Goal: Find specific page/section: Find specific page/section

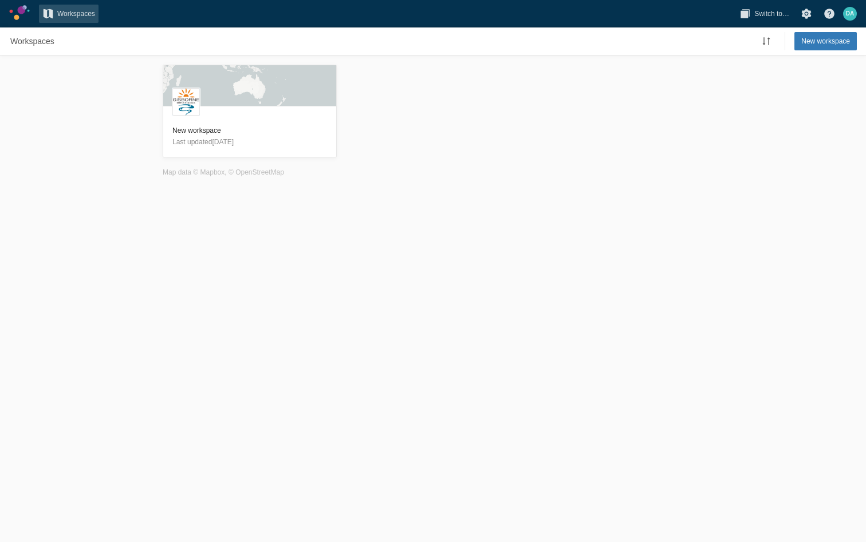
click at [18, 9] on link at bounding box center [19, 12] width 21 height 15
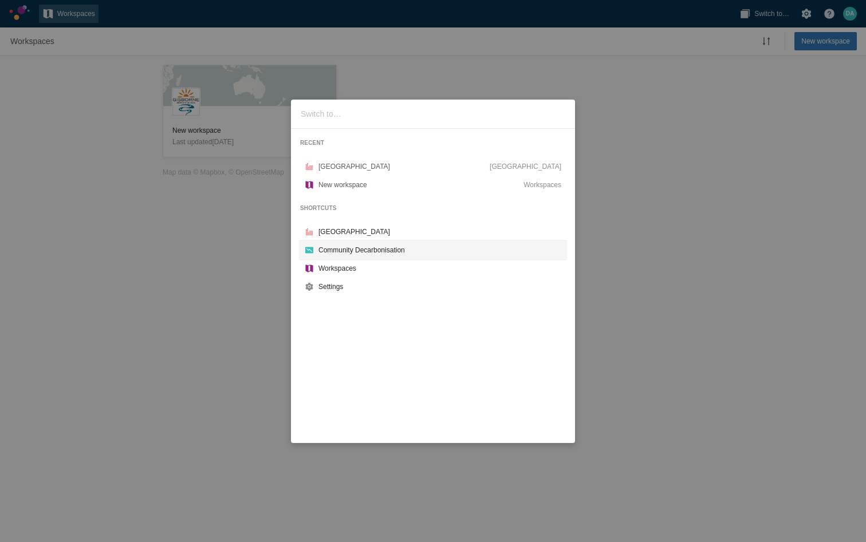
click at [345, 253] on div "Community Decarbonisation" at bounding box center [439, 250] width 243 height 11
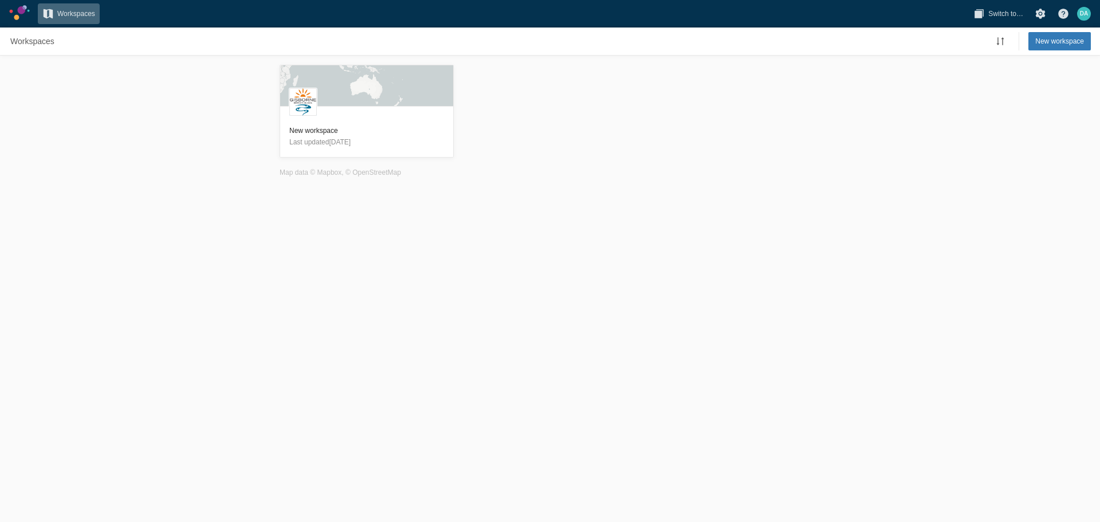
click at [72, 16] on span "Workspaces" at bounding box center [76, 13] width 38 height 11
click at [993, 17] on span "Switch to…" at bounding box center [1005, 13] width 35 height 11
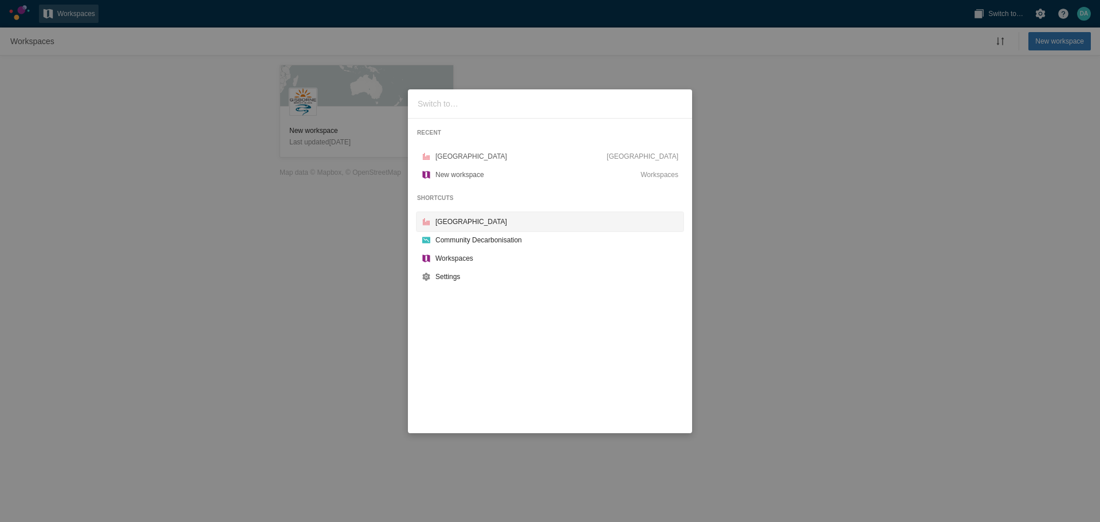
click at [470, 222] on div "[GEOGRAPHIC_DATA]" at bounding box center [556, 221] width 243 height 11
